Goal: Task Accomplishment & Management: Manage account settings

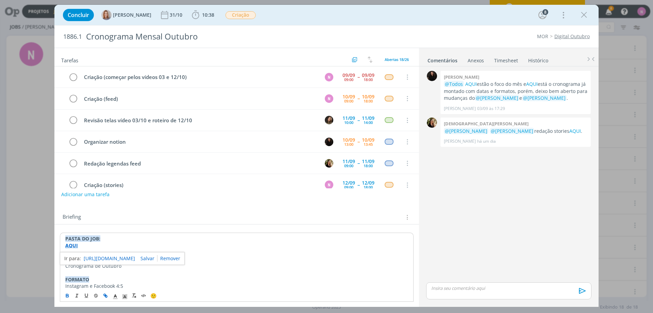
click at [460, 288] on p "dialog" at bounding box center [509, 288] width 154 height 6
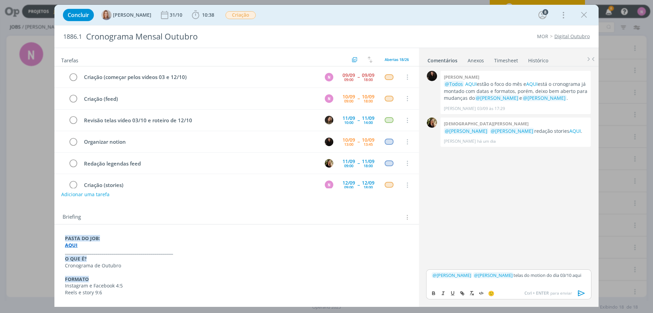
click at [563, 276] on p "﻿ @ [PERSON_NAME] ﻿ ﻿ @ [PERSON_NAME] ﻿ telas do motion do dia 03/10 aqui" at bounding box center [509, 275] width 154 height 6
drag, startPoint x: 562, startPoint y: 276, endPoint x: 581, endPoint y: 273, distance: 18.8
click at [581, 273] on p "﻿ @ [PERSON_NAME] ﻿ ﻿ @ [PERSON_NAME] ﻿ telas do motion do dia 03/10 aqui" at bounding box center [509, 275] width 154 height 6
click at [460, 294] on icon "dialog" at bounding box center [462, 292] width 5 height 5
paste input "[URL][DOMAIN_NAME]"
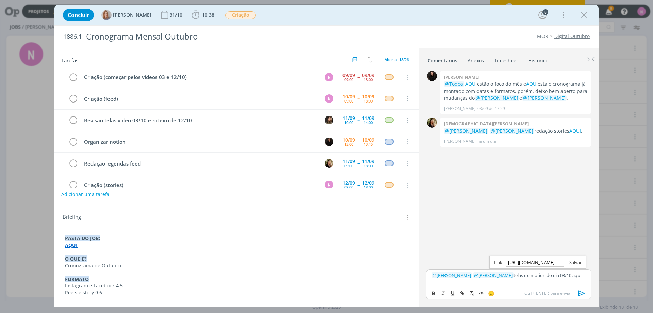
click at [579, 264] on link "dialog" at bounding box center [573, 262] width 18 height 6
click at [577, 275] on p "﻿ @ [PERSON_NAME] ﻿ ﻿ @ [PERSON_NAME] ﻿ telas do motion do dia 03/10 aqui" at bounding box center [509, 275] width 154 height 6
drag, startPoint x: 490, startPoint y: 283, endPoint x: 495, endPoint y: 284, distance: 4.6
click at [506, 282] on p "Doc. do roteiro do dia 12/10 aqui" at bounding box center [509, 280] width 154 height 6
click at [461, 291] on icon "dialog" at bounding box center [462, 292] width 5 height 5
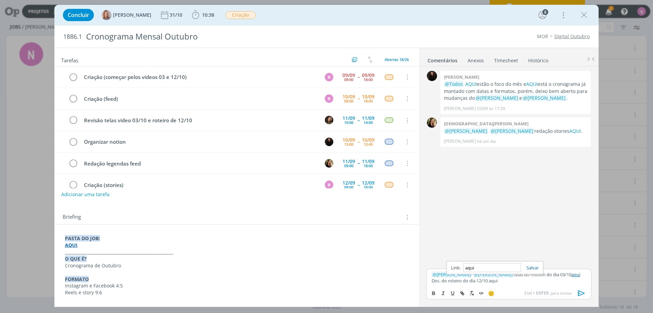
paste input "[URL][DOMAIN_NAME]"
type input "[URL][DOMAIN_NAME]"
click at [531, 265] on link "dialog" at bounding box center [530, 267] width 18 height 6
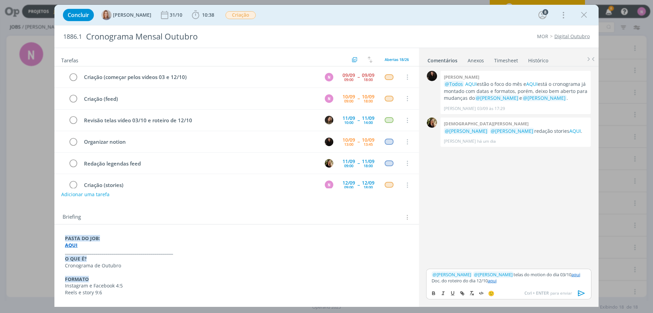
click at [517, 281] on p "Doc. do roteiro do dia 12/10 aqui" at bounding box center [509, 280] width 154 height 6
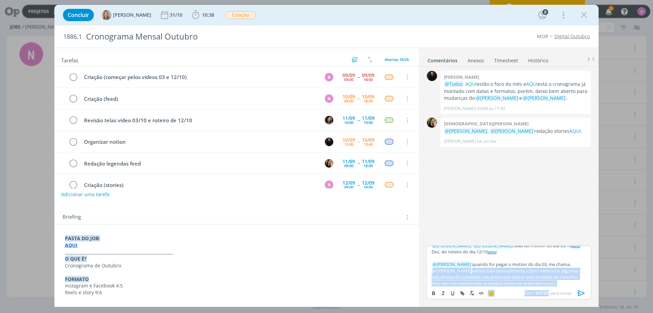
scroll to position [8, 0]
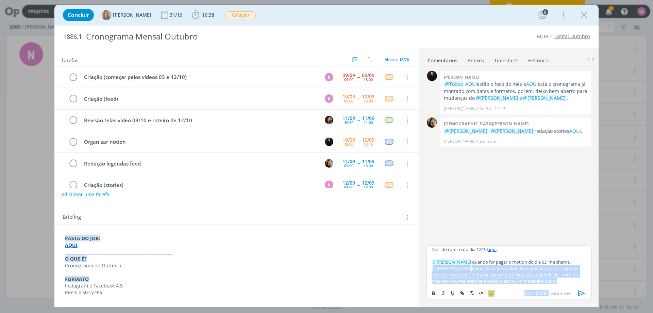
drag, startPoint x: 561, startPoint y: 288, endPoint x: 546, endPoint y: 274, distance: 20.2
click at [524, 274] on div "﻿ @ [PERSON_NAME] ﻿ ﻿ @ [PERSON_NAME] ﻿ telas do motion do dia 03/10 aqui Doc. …" at bounding box center [508, 272] width 165 height 54
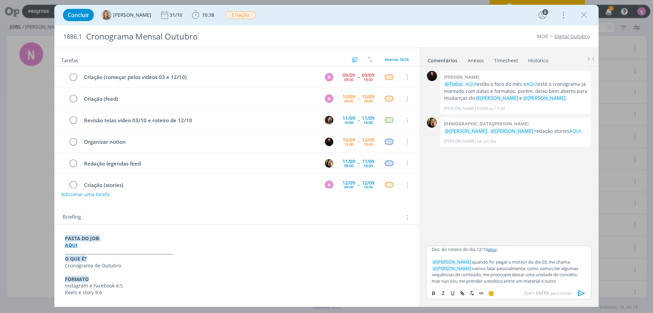
click at [555, 277] on p "﻿ @ [PERSON_NAME] ﻿ vamos falar pessoalmente, como vamos ter algumas sequências…" at bounding box center [509, 274] width 154 height 19
drag, startPoint x: 565, startPoint y: 280, endPoint x: 425, endPoint y: 282, distance: 139.5
click at [425, 282] on div "﻿ @ [PERSON_NAME] ﻿ ﻿ @ [PERSON_NAME] ﻿ telas do motion do dia 03/10 aqui Doc. …" at bounding box center [508, 275] width 171 height 60
drag, startPoint x: 485, startPoint y: 272, endPoint x: 521, endPoint y: 266, distance: 36.2
click at [521, 266] on p "﻿ @ [PERSON_NAME] ﻿ vamos falar pessoalmente, como vamos ter algumas sequências…" at bounding box center [509, 274] width 154 height 19
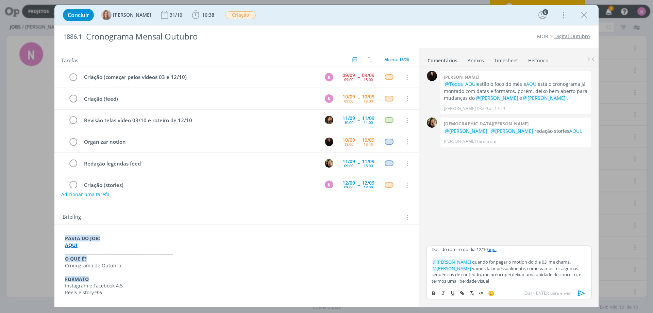
click at [517, 283] on p "﻿ @ [PERSON_NAME] ﻿ vamos falar pessoalmente, como vamos ter algumas sequências…" at bounding box center [509, 274] width 154 height 19
drag, startPoint x: 506, startPoint y: 282, endPoint x: 406, endPoint y: 267, distance: 101.4
click at [406, 267] on div "Tarefas Usar Job de template Criar template a partir deste job Visualizar Templ…" at bounding box center [326, 177] width 544 height 259
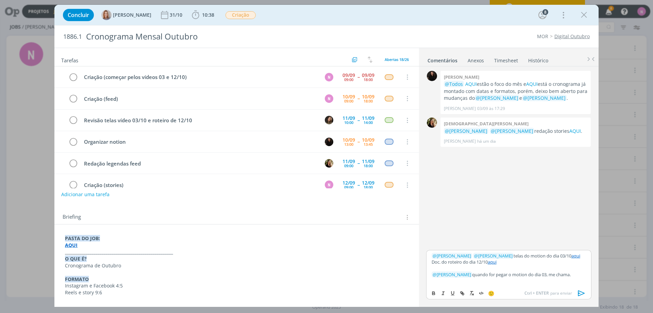
scroll to position [0, 0]
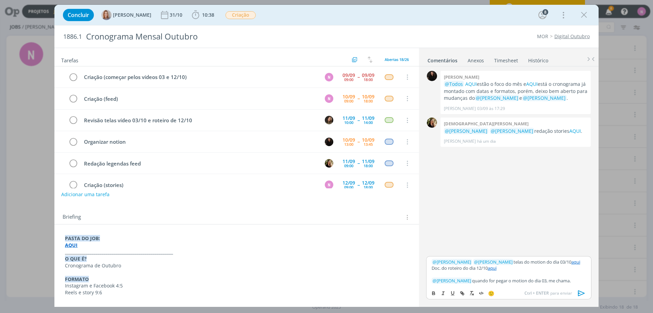
click at [581, 291] on icon "dialog" at bounding box center [581, 293] width 7 height 6
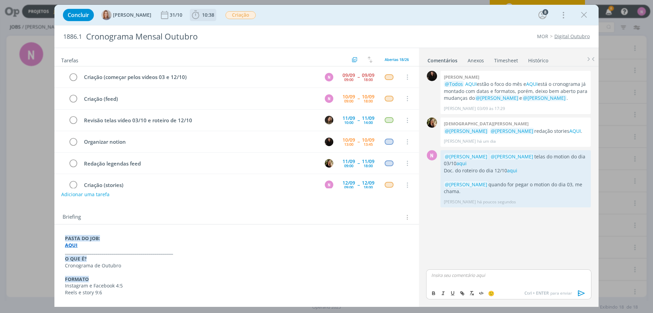
click at [198, 13] on icon "dialog" at bounding box center [195, 15] width 10 height 10
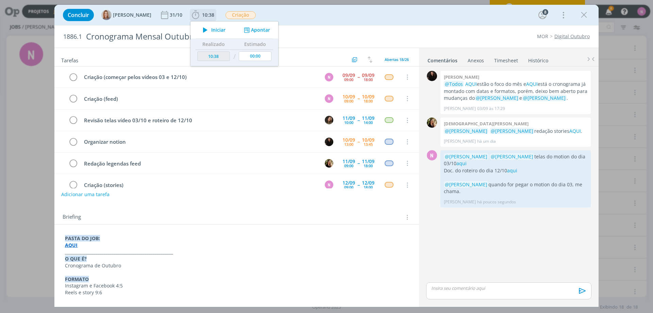
click at [256, 31] on button "Apontar" at bounding box center [256, 30] width 28 height 7
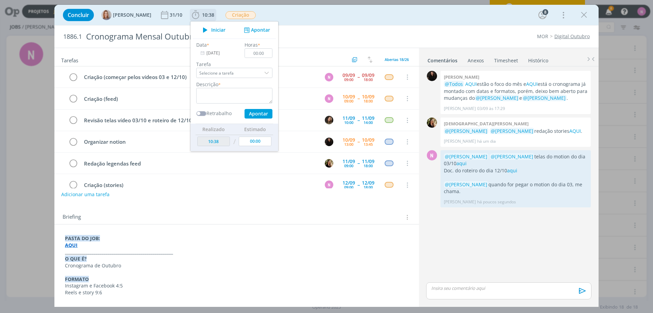
click at [220, 55] on input "[DATE]" at bounding box center [217, 53] width 43 height 10
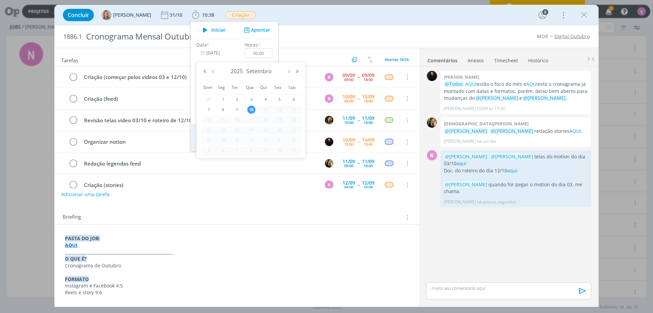
click at [239, 110] on span "9" at bounding box center [237, 109] width 8 height 8
type input "[DATE]"
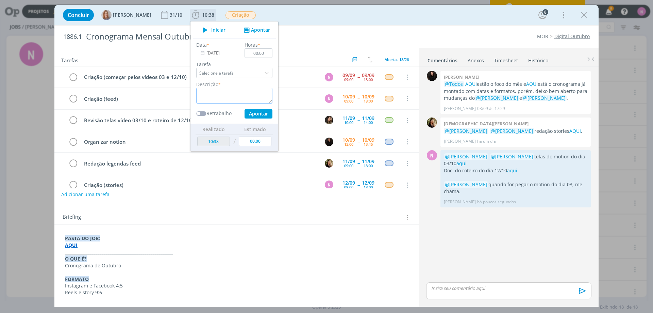
click at [236, 94] on textarea "dialog" at bounding box center [234, 96] width 76 height 16
click at [266, 50] on input "00:00" at bounding box center [259, 53] width 28 height 10
click at [230, 96] on textarea "dialog" at bounding box center [234, 96] width 76 height 16
click at [272, 52] on input "06:30" at bounding box center [259, 53] width 28 height 10
click at [229, 94] on textarea "dialog" at bounding box center [234, 96] width 76 height 16
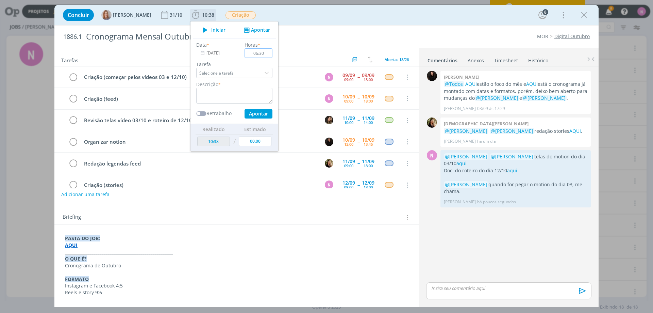
click at [267, 53] on input "06:30" at bounding box center [259, 53] width 28 height 10
type input "02:00"
click at [226, 103] on div "Data * [DATE] Horas * 02:00 Tarefa Selecione a tarefa Descrição * Retrabalho Ap…" at bounding box center [234, 79] width 83 height 77
click at [227, 98] on textarea "dialog" at bounding box center [234, 96] width 76 height 16
type textarea "L"
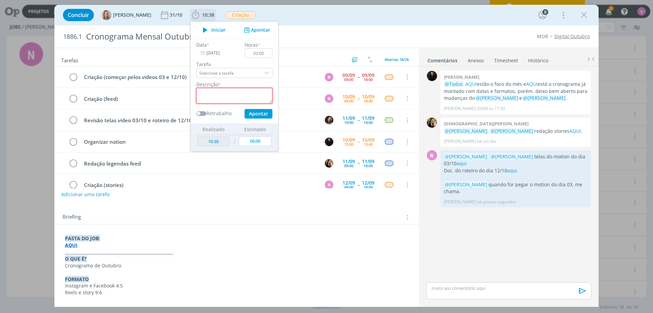
type textarea "a"
type textarea "e"
type textarea "entendimento do briefing e penso de conceito [DATE]"
drag, startPoint x: 213, startPoint y: 90, endPoint x: 155, endPoint y: 79, distance: 59.0
click at [155, 79] on div "Concluir [PERSON_NAME] [DATE] 10:38 Iniciar Apontar Data * [DATE] Horas * 02:00…" at bounding box center [326, 156] width 544 height 302
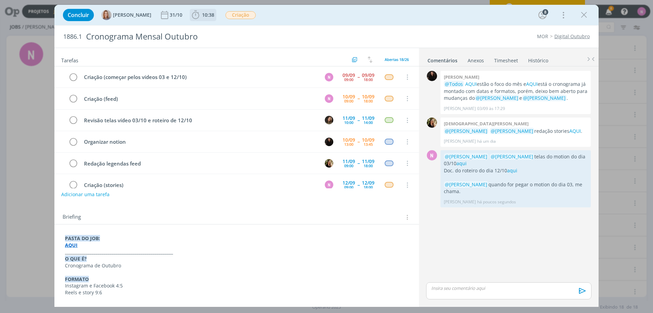
drag, startPoint x: 207, startPoint y: 13, endPoint x: 225, endPoint y: 20, distance: 18.6
click at [210, 13] on span "10:38" at bounding box center [208, 15] width 12 height 6
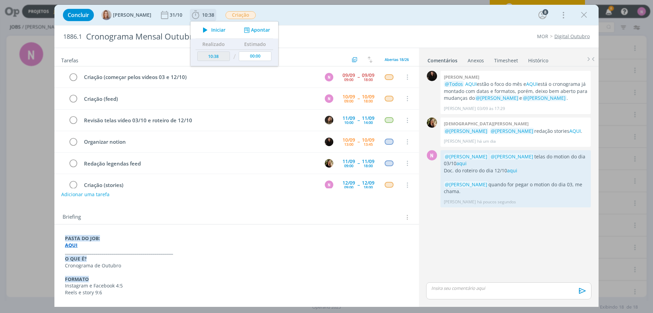
click at [211, 28] on span "Iniciar" at bounding box center [218, 30] width 14 height 5
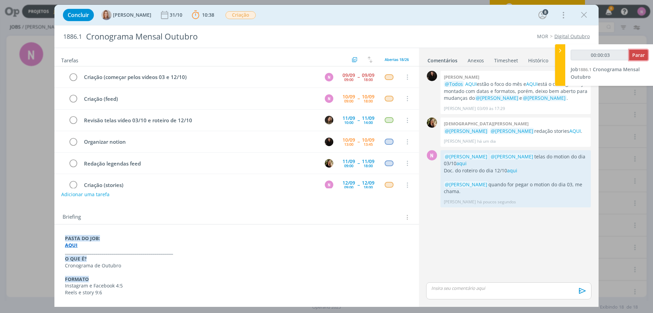
click at [639, 56] on span "Parar" at bounding box center [638, 55] width 13 height 6
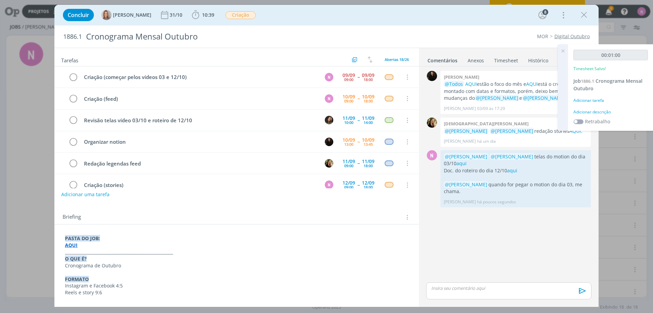
click at [562, 51] on icon at bounding box center [563, 50] width 12 height 13
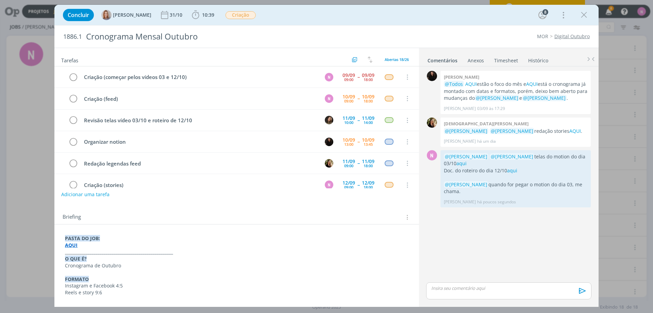
click at [509, 57] on link "Timesheet" at bounding box center [506, 59] width 24 height 10
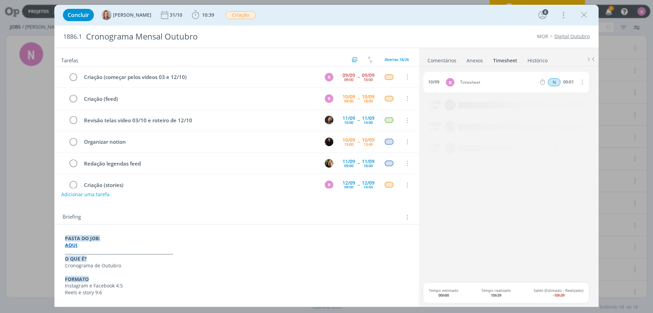
click at [584, 84] on icon "dialog" at bounding box center [581, 82] width 7 height 8
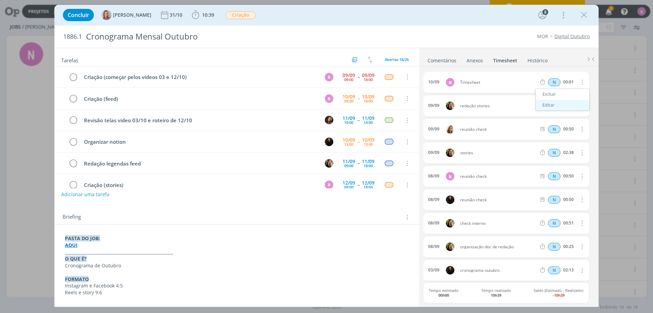
click at [552, 105] on link "Editar" at bounding box center [563, 105] width 54 height 11
click at [474, 84] on div "Timesheet" at bounding box center [478, 82] width 37 height 7
drag, startPoint x: 481, startPoint y: 81, endPoint x: 450, endPoint y: 86, distance: 31.0
click at [450, 86] on div "[DATE] 11:25 Timesheet Selecione a tarefa N 00:01" at bounding box center [506, 82] width 166 height 21
click at [572, 83] on input "00:01" at bounding box center [568, 82] width 15 height 7
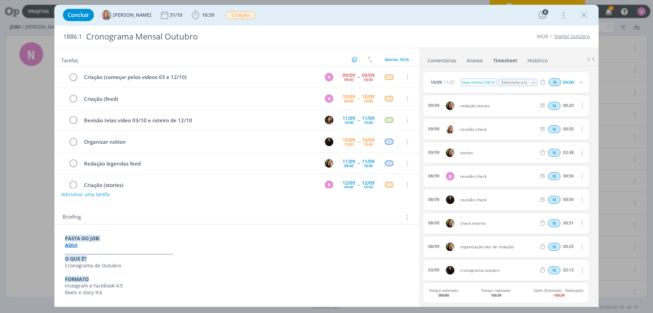
type input "04:00"
click at [480, 82] on div "telas motion 03/10" at bounding box center [478, 82] width 37 height 7
drag, startPoint x: 481, startPoint y: 84, endPoint x: 459, endPoint y: 65, distance: 28.2
click at [451, 71] on div "[DATE] 11:25 telas motion 03/10 Selecione a tarefa N 04:00 [DATE] redação stori…" at bounding box center [508, 185] width 171 height 239
click at [472, 84] on div "telas motion 03/10" at bounding box center [478, 82] width 37 height 7
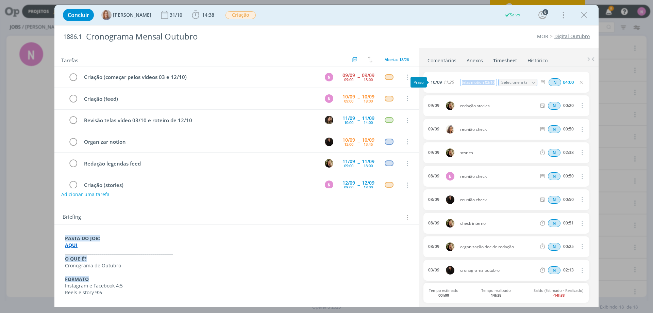
drag, startPoint x: 476, startPoint y: 82, endPoint x: 439, endPoint y: 76, distance: 36.9
click at [439, 76] on div "[DATE] 11:25 telas motion 03/10 Selecione a tarefa N 04:00" at bounding box center [506, 82] width 166 height 21
click at [566, 80] on input "04:00" at bounding box center [568, 82] width 15 height 7
type input "03:30"
click at [212, 19] on span "18:08" at bounding box center [202, 15] width 25 height 10
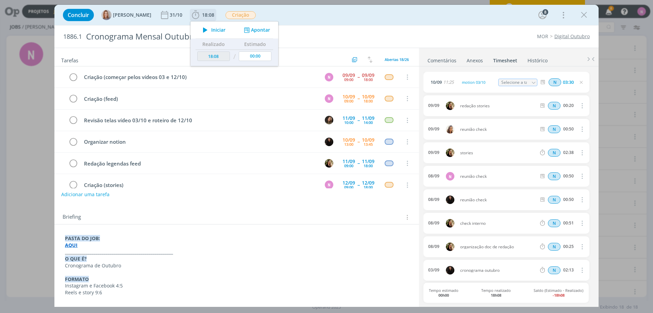
click at [254, 29] on button "Apontar" at bounding box center [256, 30] width 28 height 7
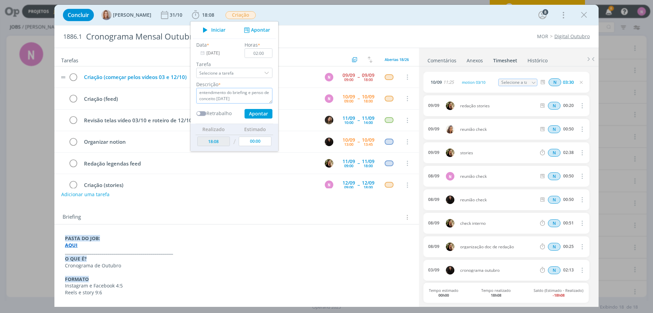
drag, startPoint x: 252, startPoint y: 98, endPoint x: 188, endPoint y: 79, distance: 66.4
click at [187, 82] on div "Concluir [PERSON_NAME] [DATE] 18:08 Iniciar Apontar Data * [DATE] Horas * 02:00…" at bounding box center [326, 156] width 544 height 302
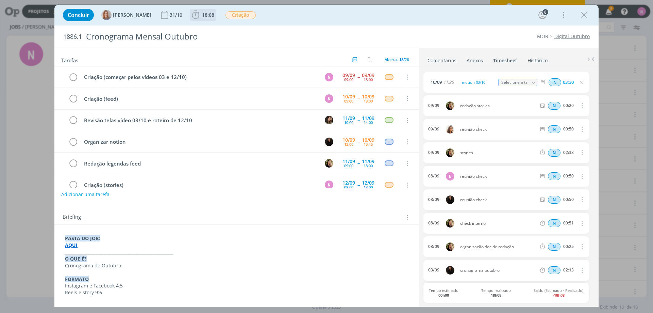
drag, startPoint x: 208, startPoint y: 19, endPoint x: 211, endPoint y: 16, distance: 4.1
click at [207, 18] on span "18:08" at bounding box center [202, 15] width 25 height 10
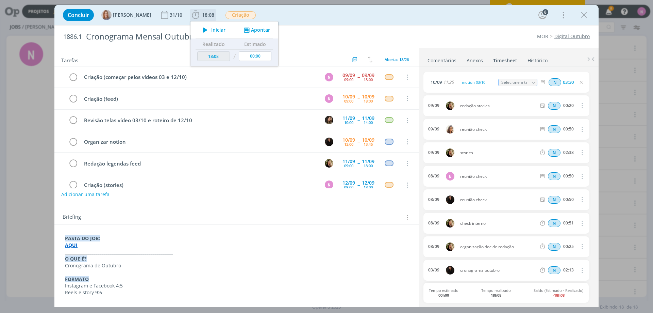
click at [254, 31] on button "Apontar" at bounding box center [256, 30] width 28 height 7
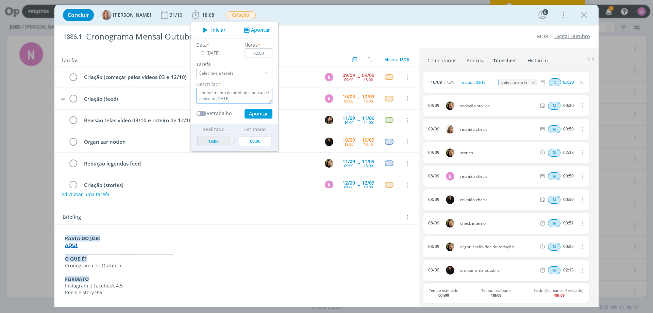
drag, startPoint x: 257, startPoint y: 100, endPoint x: 185, endPoint y: 92, distance: 72.5
click at [185, 92] on div "Concluir [PERSON_NAME] [DATE] 18:08 Iniciar Apontar Data * [DATE] Horas * 02:00…" at bounding box center [326, 156] width 544 height 302
click at [185, 93] on td "Criação (feed)" at bounding box center [198, 99] width 237 height 12
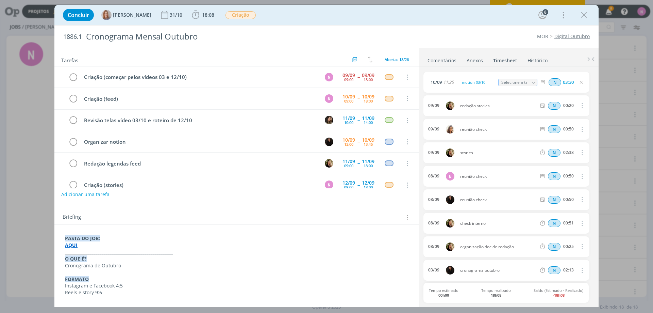
click at [217, 16] on div "Concluir [PERSON_NAME] [DATE] 18:08 Iniciar Apontar Data * [DATE] Horas * 02:00…" at bounding box center [327, 15] width 534 height 16
click at [207, 14] on span "18:08" at bounding box center [208, 15] width 12 height 6
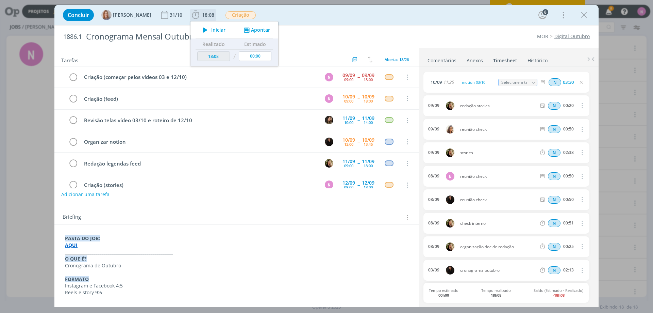
drag, startPoint x: 254, startPoint y: 28, endPoint x: 259, endPoint y: 66, distance: 39.0
click at [254, 28] on button "Apontar" at bounding box center [256, 30] width 28 height 7
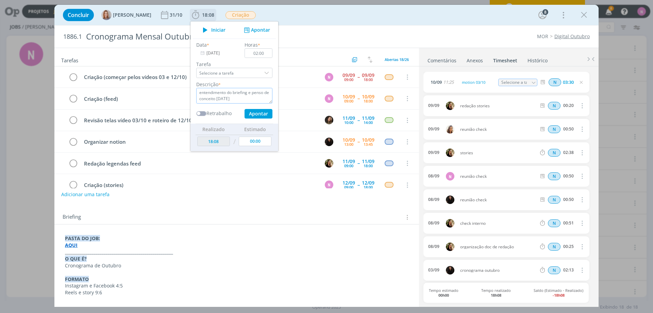
click at [255, 98] on textarea "entendimento do briefing e penso de conceito [DATE]" at bounding box center [234, 96] width 76 height 16
type textarea "roteiro de 12/10"
click at [259, 52] on input "02:00" at bounding box center [259, 53] width 28 height 10
type input "04:30"
click at [267, 116] on button "Apontar" at bounding box center [259, 114] width 28 height 10
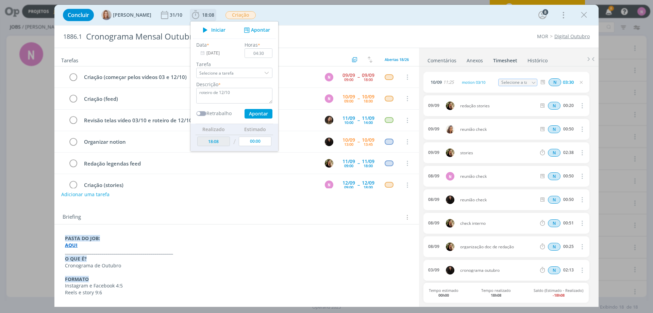
type textarea "roteiro de 12/10"
type input "18:38"
type input "[DATE]"
type input "00:00"
type input "22:38"
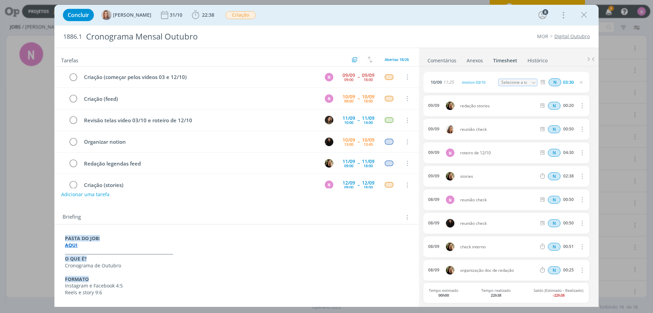
click at [438, 61] on link "Comentários" at bounding box center [442, 59] width 30 height 10
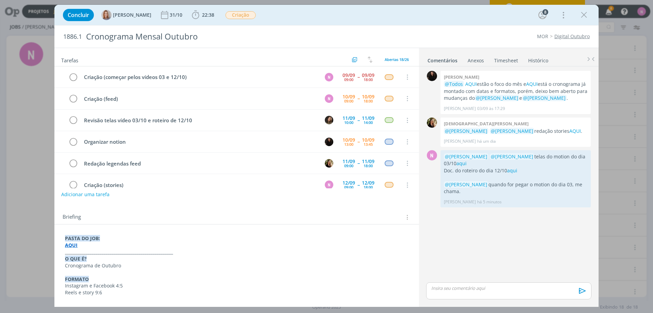
click at [500, 60] on link "Timesheet" at bounding box center [506, 59] width 24 height 10
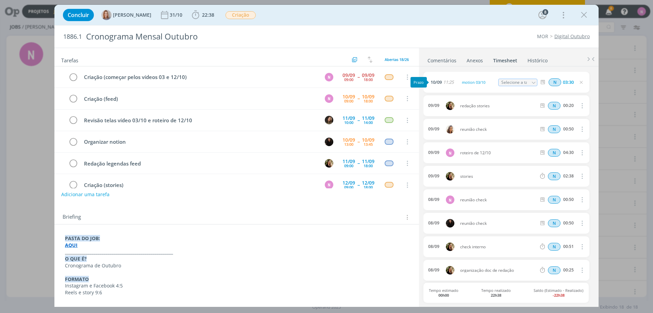
click at [443, 82] on span "[DATE] 11:25" at bounding box center [443, 82] width 24 height 4
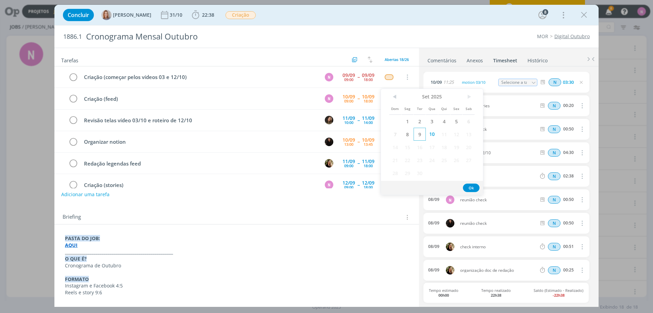
click at [421, 133] on span "9" at bounding box center [420, 134] width 12 height 13
click at [472, 187] on button "Ok" at bounding box center [471, 187] width 17 height 9
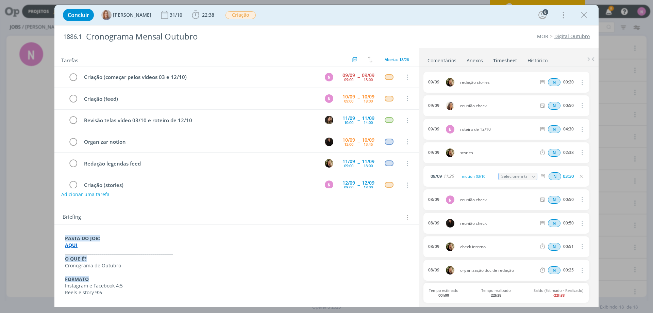
click at [450, 56] on link "Comentários" at bounding box center [442, 59] width 30 height 10
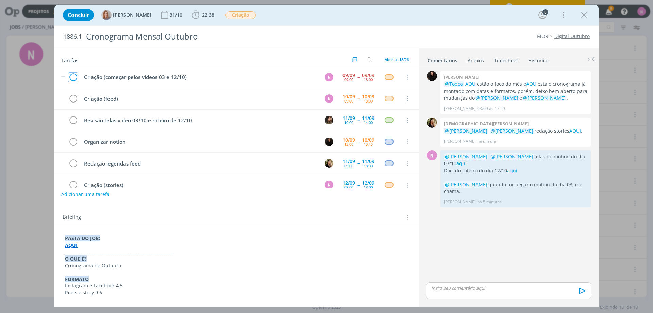
click at [71, 77] on icon "dialog" at bounding box center [73, 77] width 10 height 10
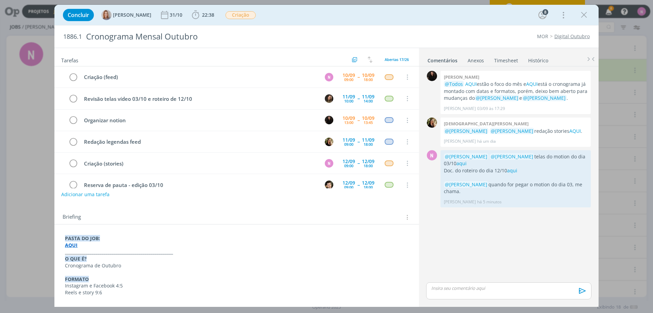
click at [502, 61] on link "Timesheet" at bounding box center [506, 59] width 24 height 10
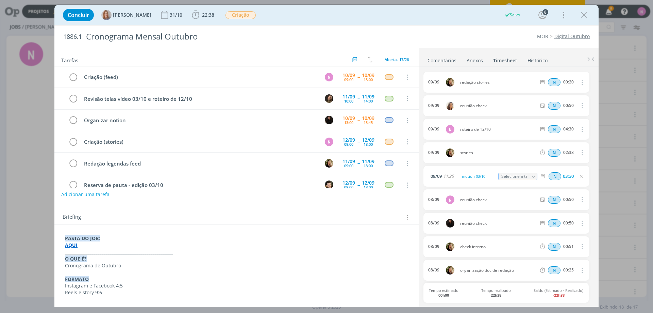
click at [502, 61] on link "Timesheet" at bounding box center [505, 59] width 25 height 10
click at [434, 177] on span "09/09" at bounding box center [436, 176] width 11 height 4
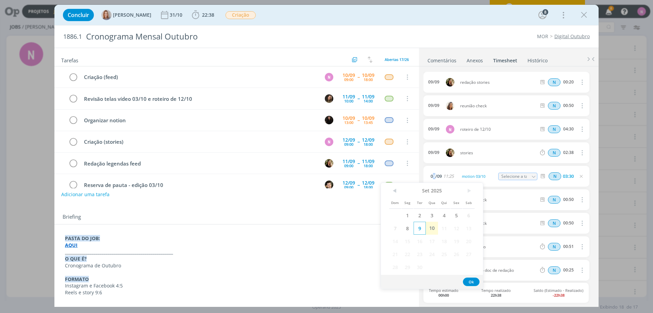
click at [421, 227] on span "9" at bounding box center [420, 227] width 12 height 13
click at [472, 282] on button "Ok" at bounding box center [471, 281] width 17 height 9
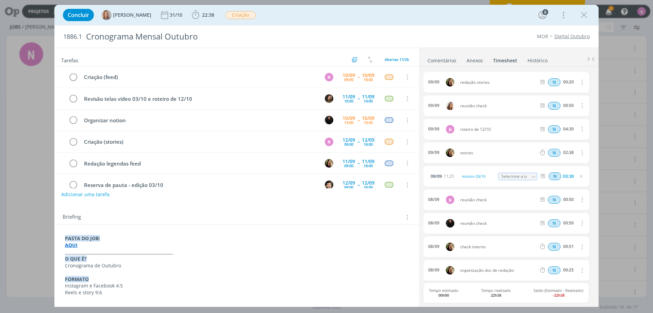
click at [530, 176] on div "dialog" at bounding box center [533, 176] width 7 height 8
click at [494, 176] on div "motion 03/10" at bounding box center [478, 175] width 37 height 7
click at [516, 146] on div "09/09 stories N 02:38 Excluir" at bounding box center [506, 152] width 166 height 21
click at [494, 150] on div "09/09 stories N 02:38 Excluir" at bounding box center [506, 152] width 166 height 21
click at [480, 129] on span "roteiro de 12/10" at bounding box center [497, 129] width 81 height 4
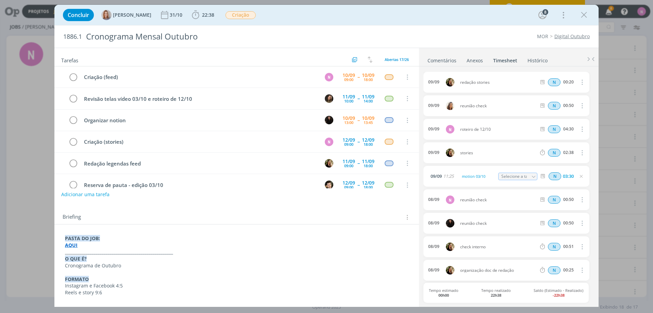
click at [434, 128] on div "09/09" at bounding box center [433, 129] width 11 height 5
click at [579, 175] on icon "dialog" at bounding box center [581, 175] width 5 height 5
click at [437, 64] on link "Comentários" at bounding box center [442, 59] width 30 height 10
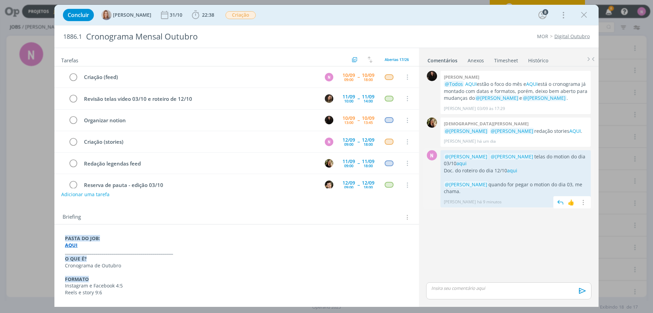
click at [538, 172] on p "Doc. do roteiro do dia 12/10 aqui" at bounding box center [516, 170] width 144 height 7
click at [537, 83] on link "AQUI" at bounding box center [532, 84] width 12 height 6
